Goal: Check status: Check status

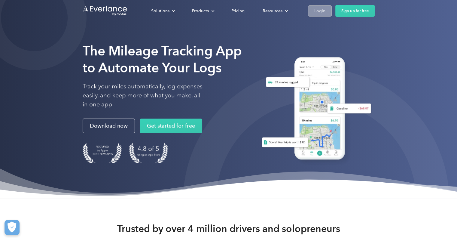
click at [316, 12] on div "Login" at bounding box center [319, 11] width 11 height 8
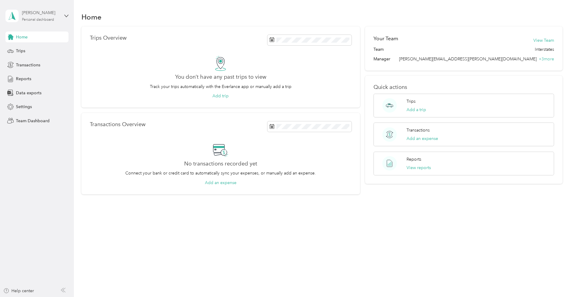
click at [52, 18] on div "Personal dashboard" at bounding box center [38, 20] width 32 height 4
click at [31, 46] on div "Team dashboard" at bounding box center [27, 49] width 32 height 6
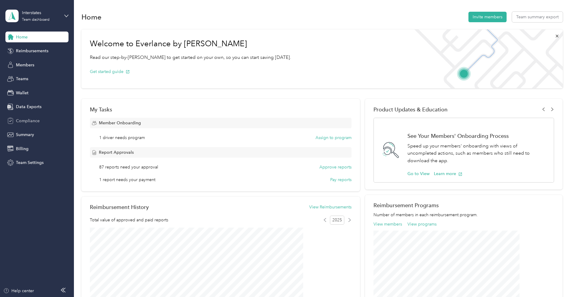
click at [34, 120] on span "Compliance" at bounding box center [28, 121] width 24 height 6
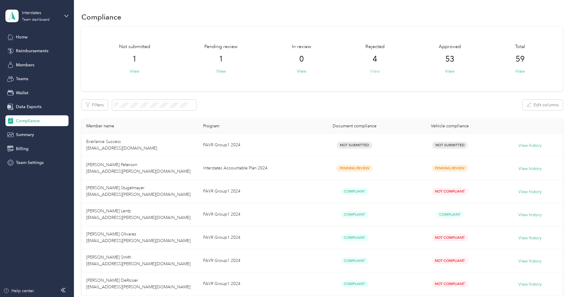
click at [370, 72] on button "View" at bounding box center [374, 71] width 9 height 6
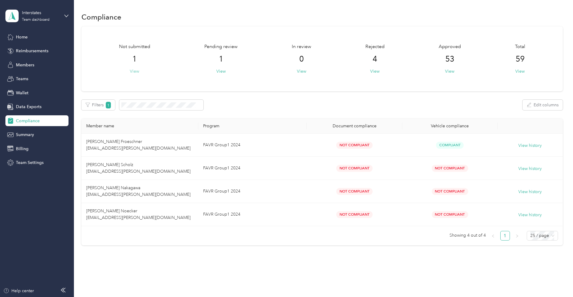
click at [139, 71] on button "View" at bounding box center [134, 71] width 9 height 6
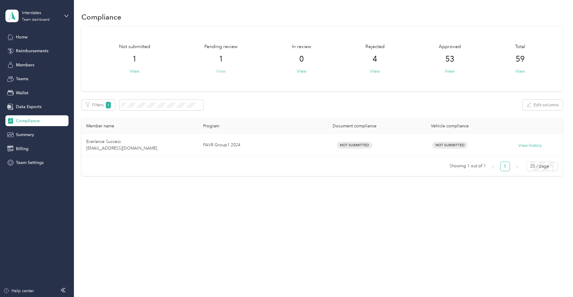
click at [226, 69] on button "View" at bounding box center [220, 71] width 9 height 6
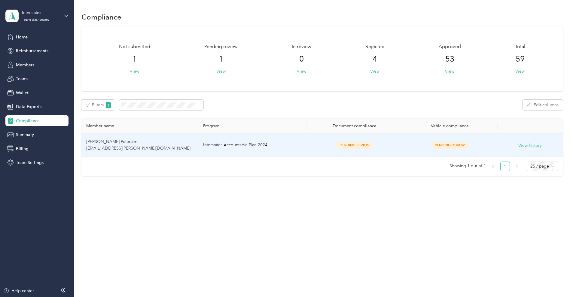
click at [190, 144] on td "[PERSON_NAME] Peterson [EMAIL_ADDRESS][PERSON_NAME][DOMAIN_NAME]" at bounding box center [139, 145] width 117 height 23
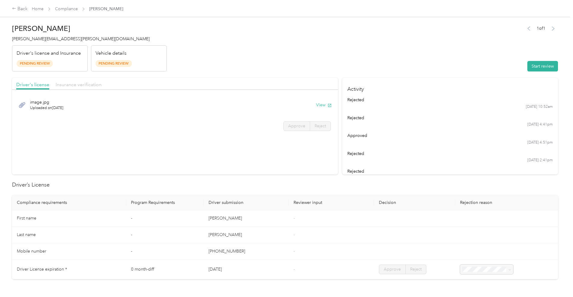
click at [102, 86] on span "Insurance verification" at bounding box center [79, 85] width 46 height 6
click at [316, 125] on button "View" at bounding box center [324, 125] width 16 height 6
click at [316, 105] on button "View" at bounding box center [324, 105] width 16 height 6
